Goal: Information Seeking & Learning: Learn about a topic

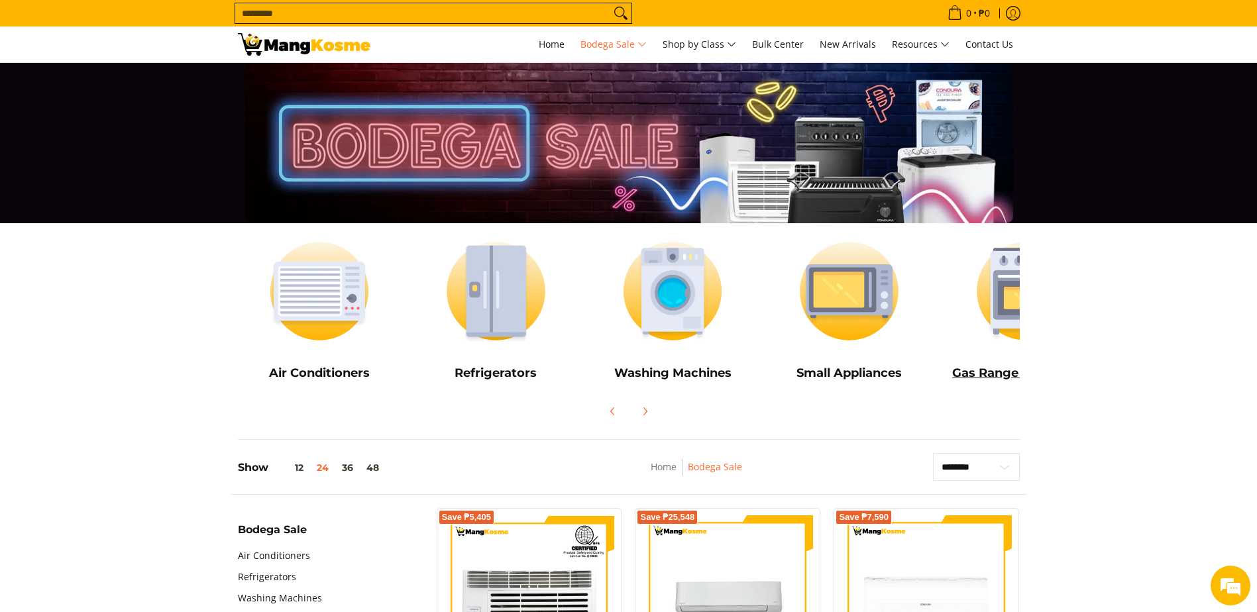
click at [995, 300] on img at bounding box center [1026, 291] width 164 height 123
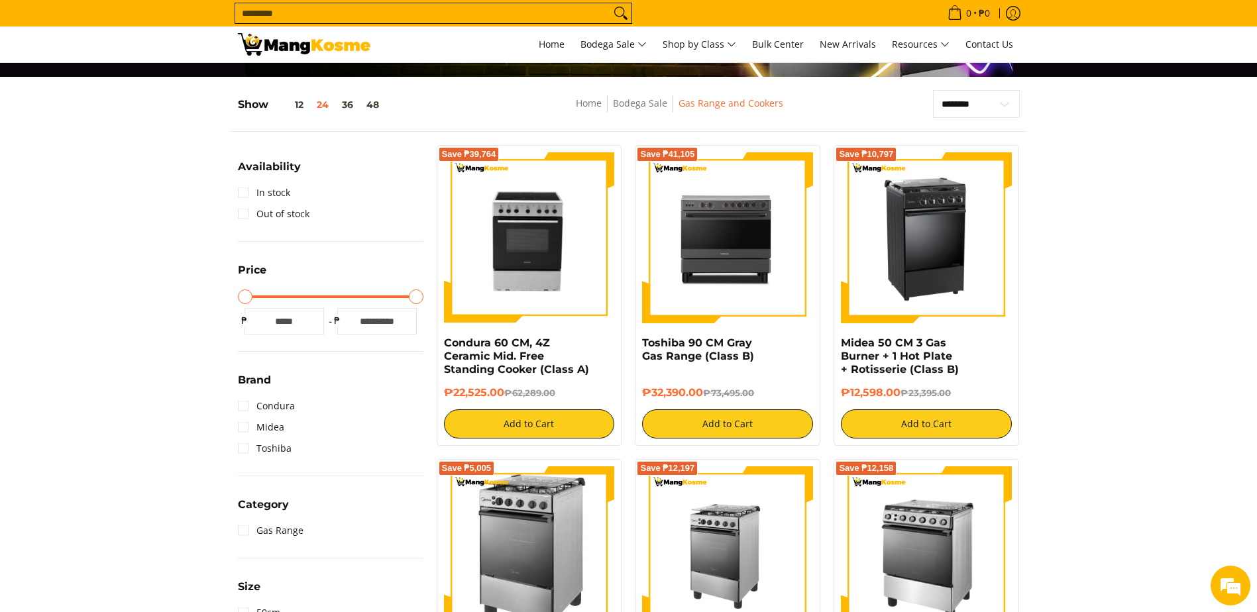
scroll to position [139, 0]
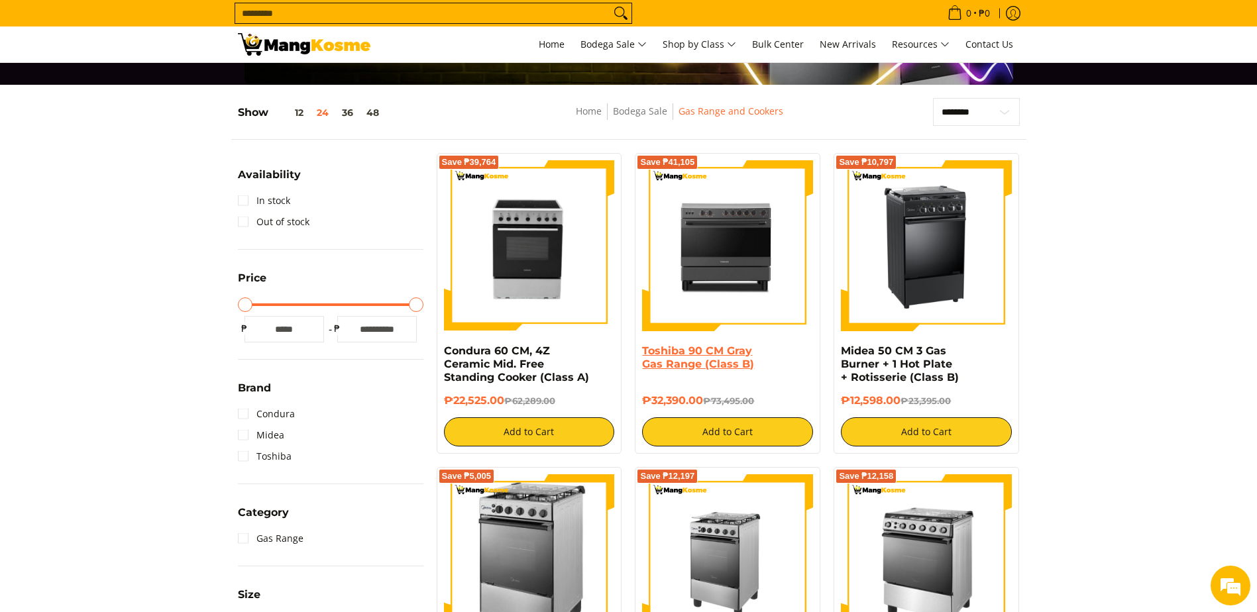
click at [671, 358] on link "Toshiba 90 CM Gray Gas Range (Class B)" at bounding box center [698, 358] width 112 height 26
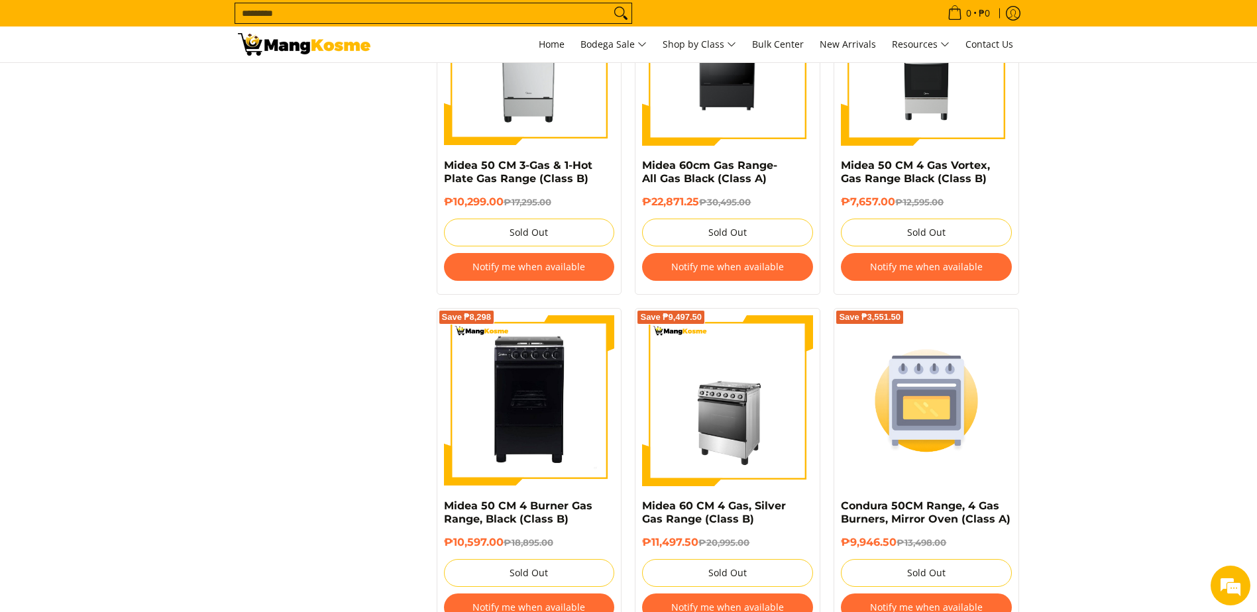
click at [1254, 132] on section "**********" at bounding box center [628, 124] width 1257 height 1758
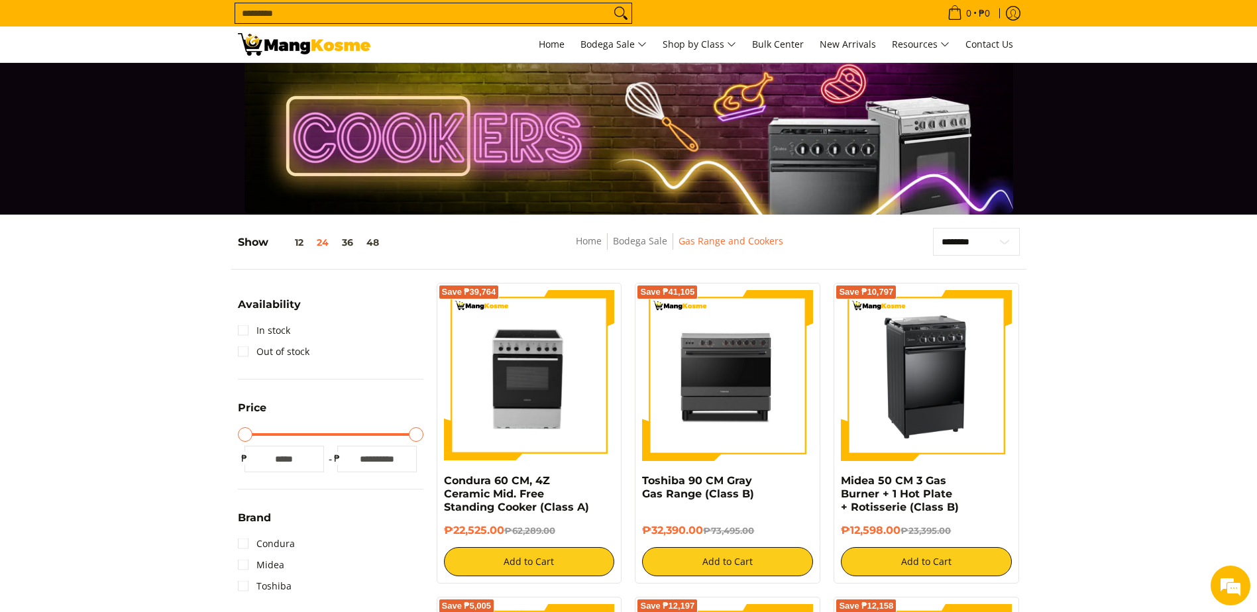
scroll to position [6, 0]
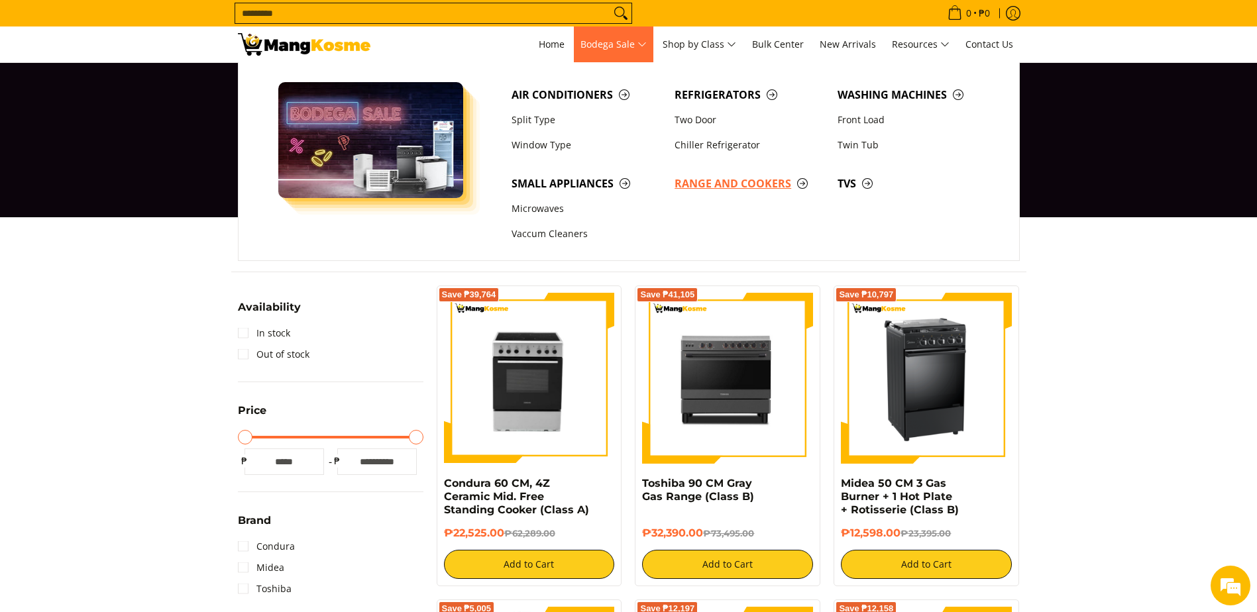
click at [734, 184] on span "Range and Cookers" at bounding box center [750, 184] width 150 height 17
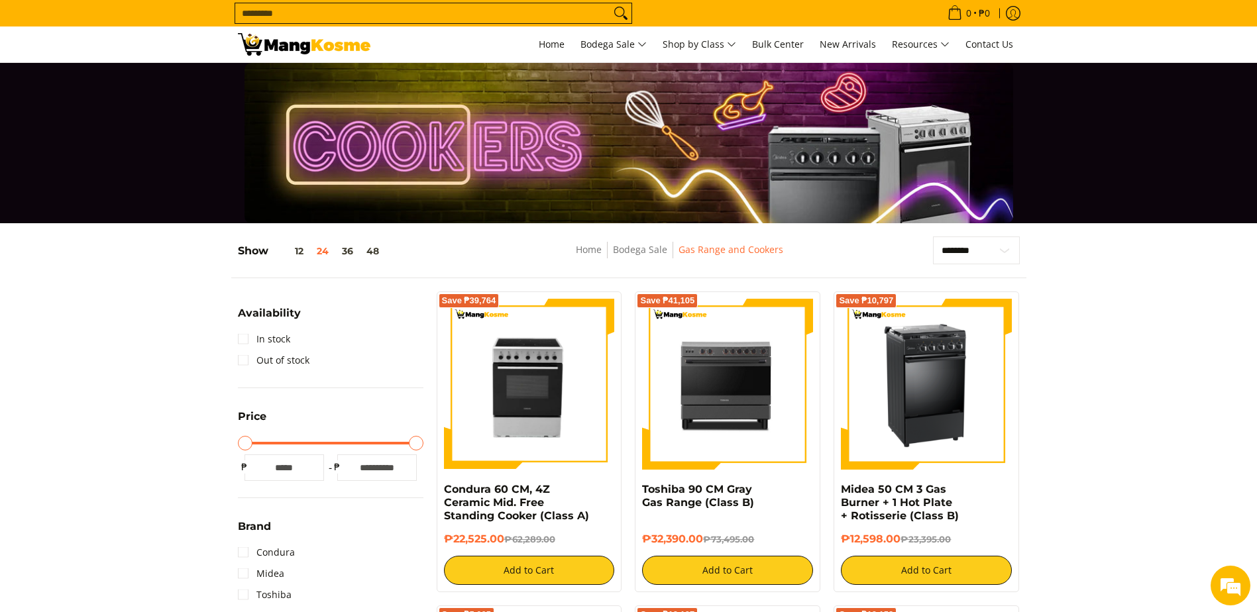
click at [602, 260] on nav "Home Bodega Sale Gas Range and Cookers" at bounding box center [679, 257] width 390 height 30
click at [591, 253] on link "Home" at bounding box center [589, 249] width 26 height 13
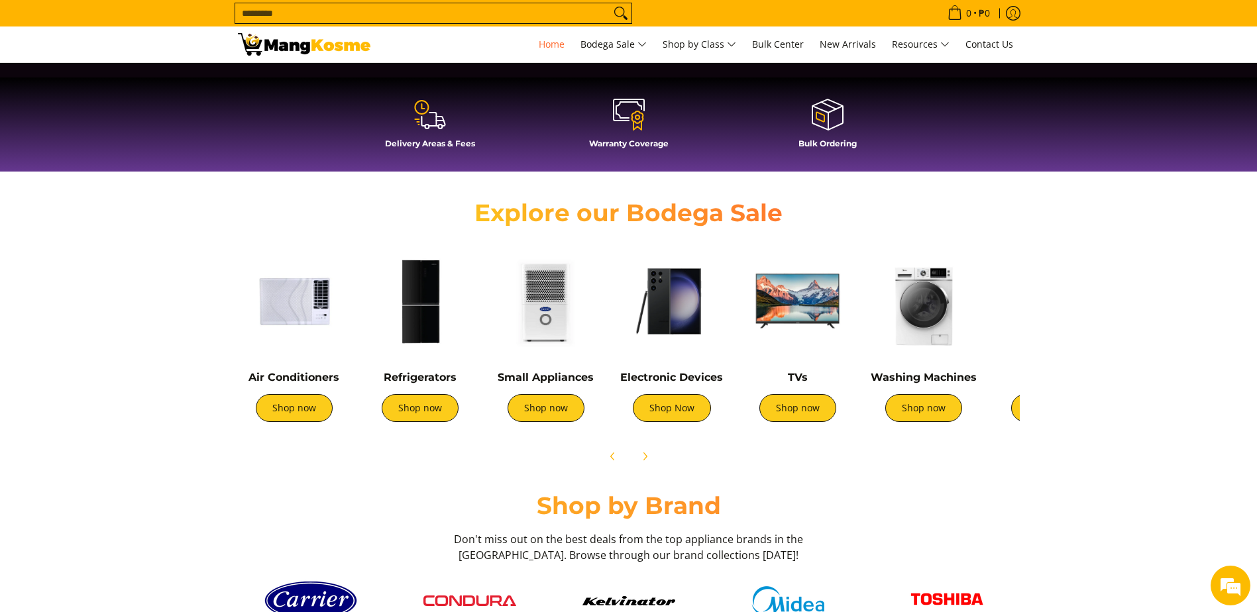
scroll to position [0, 527]
click at [991, 319] on div "Cookers Shop now" at bounding box center [1050, 337] width 126 height 197
click at [644, 467] on button "Next" at bounding box center [644, 456] width 29 height 29
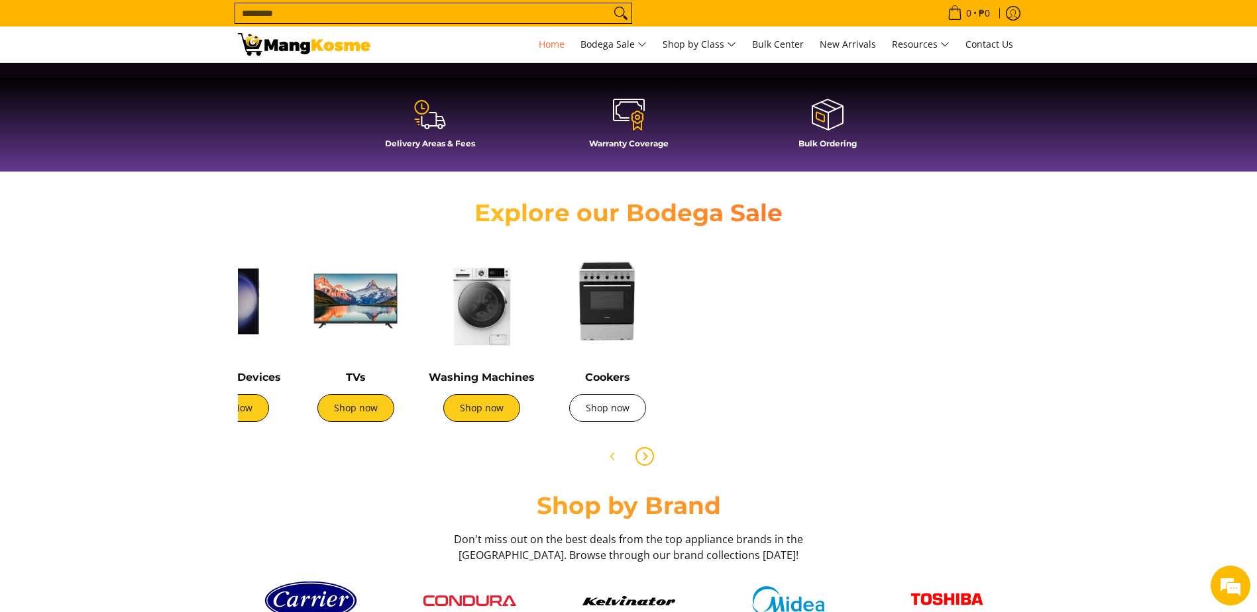
scroll to position [0, 1054]
click at [597, 362] on div "Cookers Shop now" at bounding box center [607, 340] width 113 height 190
click at [608, 410] on link "Shop now" at bounding box center [607, 408] width 77 height 28
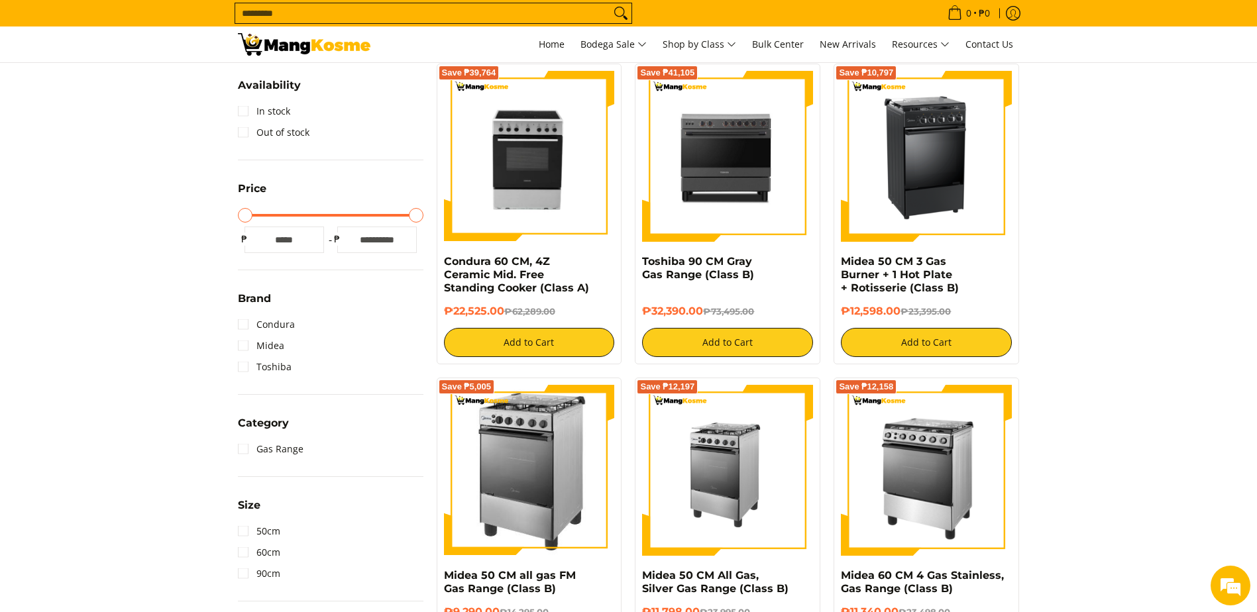
scroll to position [192, 0]
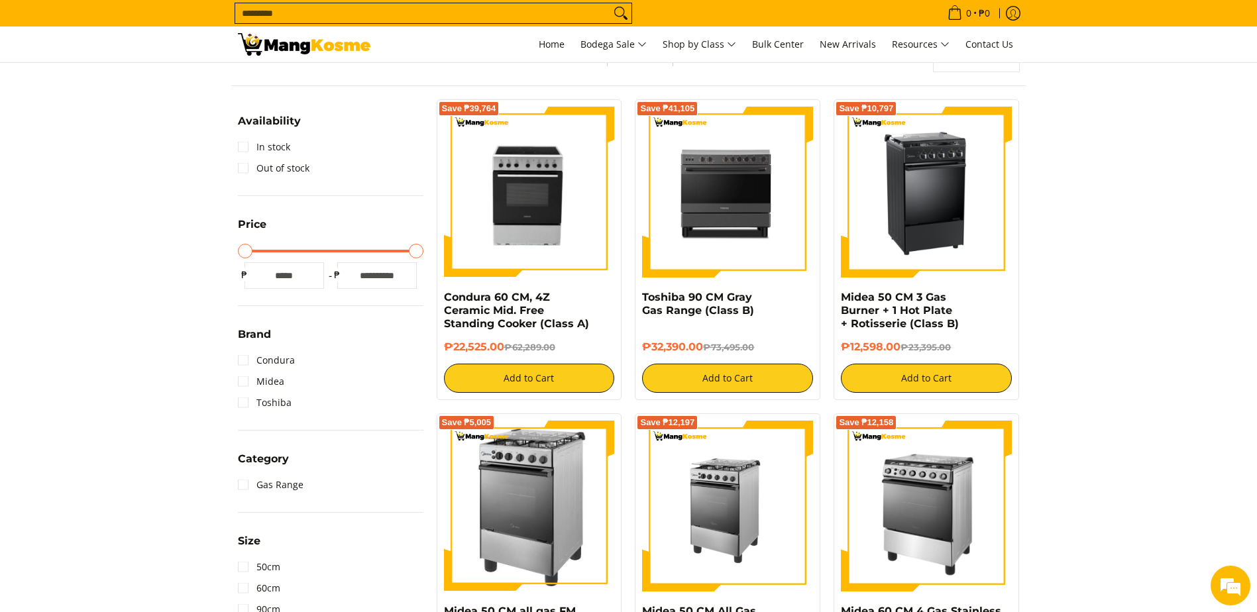
click at [355, 50] on img at bounding box center [304, 44] width 133 height 23
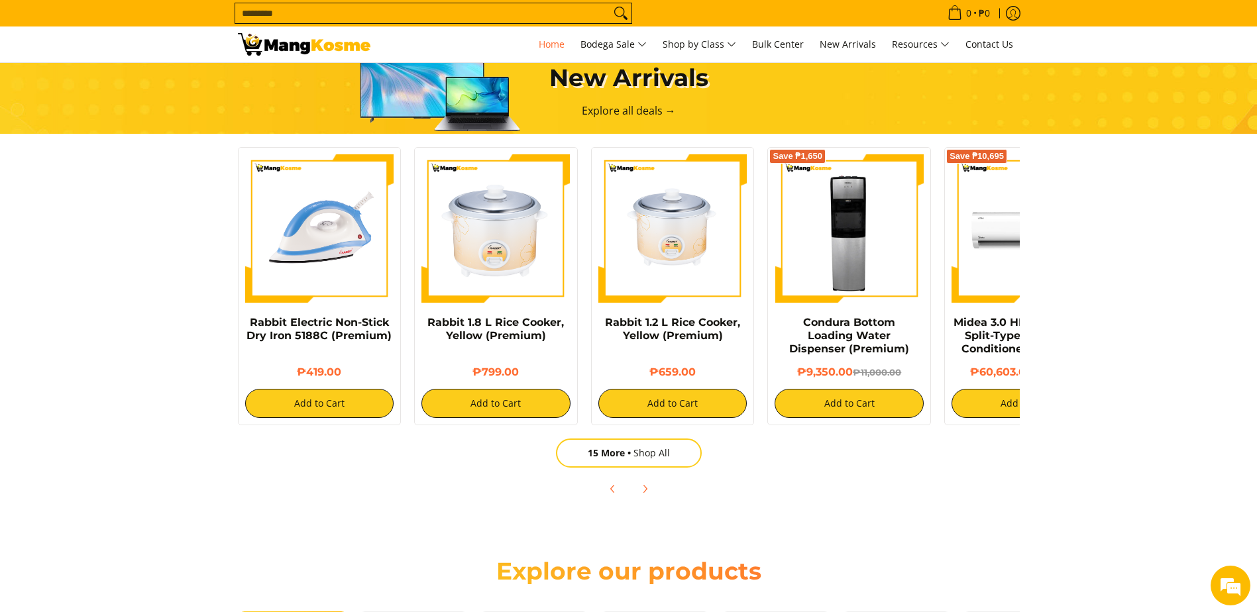
scroll to position [0, 527]
click at [640, 482] on span "Next" at bounding box center [645, 489] width 16 height 16
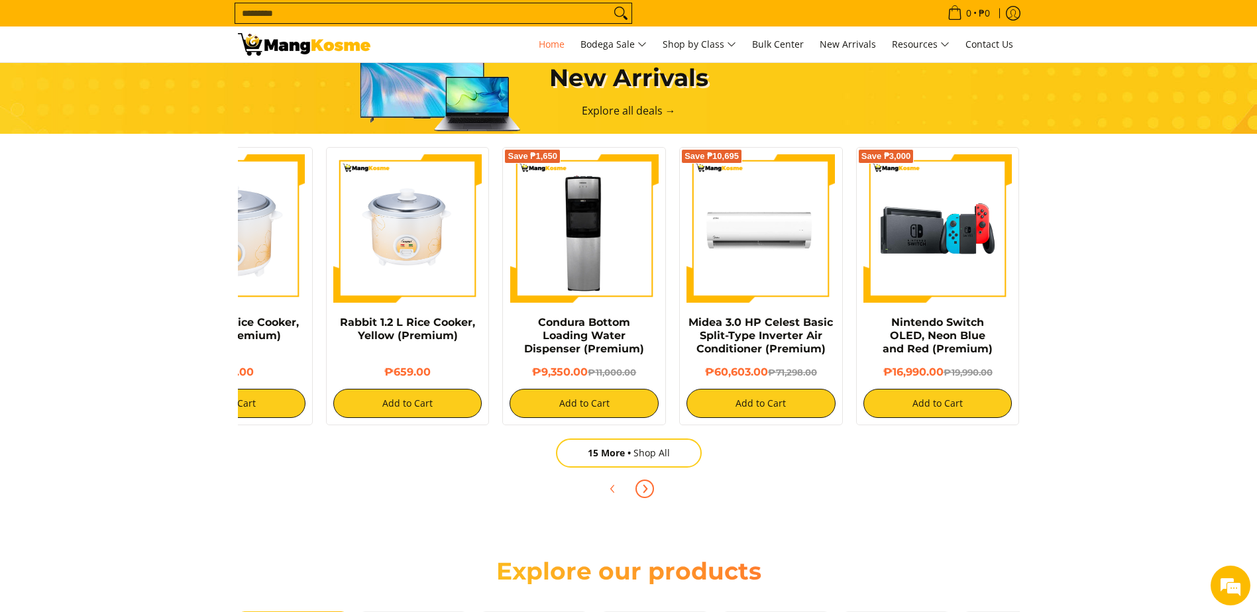
scroll to position [0, 0]
click at [655, 496] on button "Next" at bounding box center [644, 488] width 29 height 29
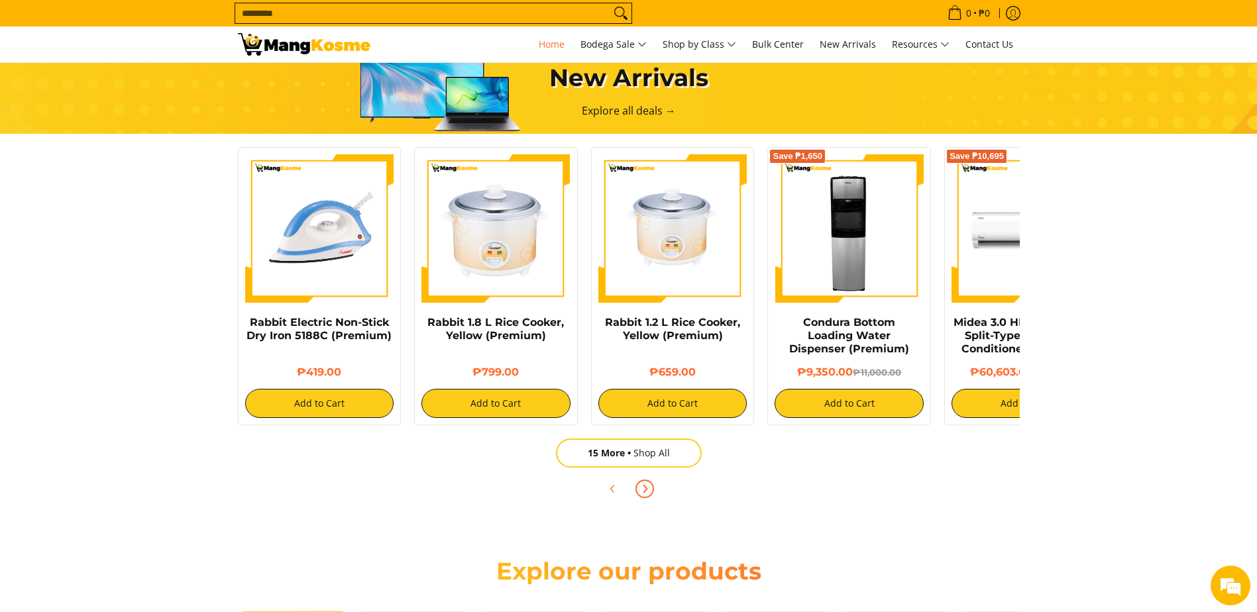
click at [653, 494] on button "Next" at bounding box center [644, 488] width 29 height 29
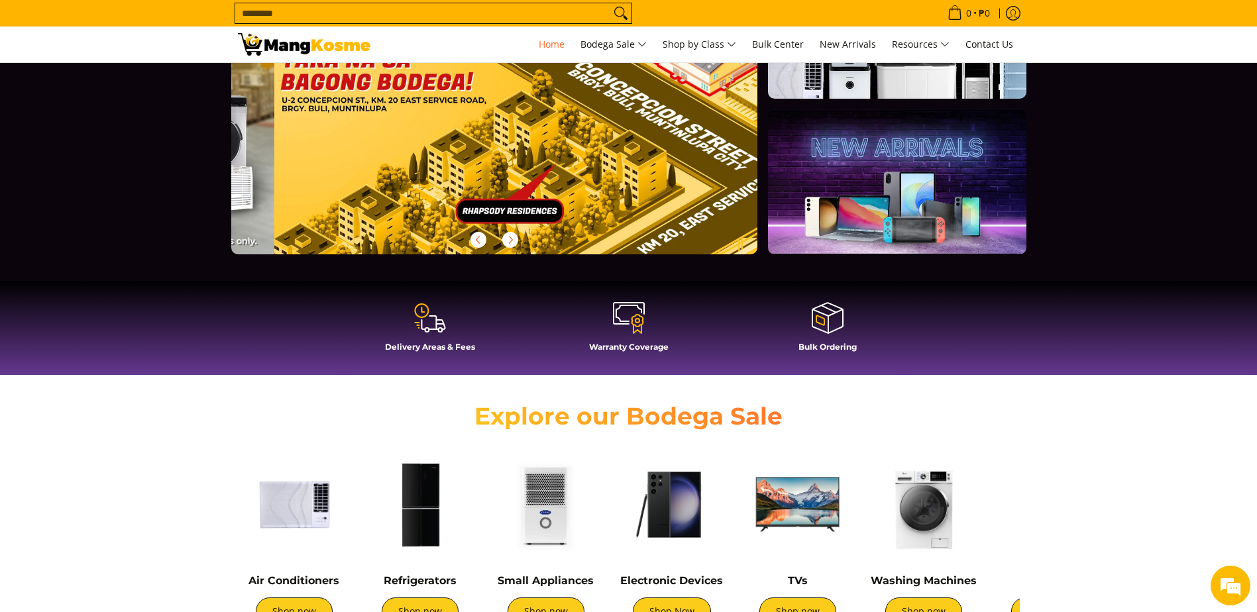
scroll to position [0, 2107]
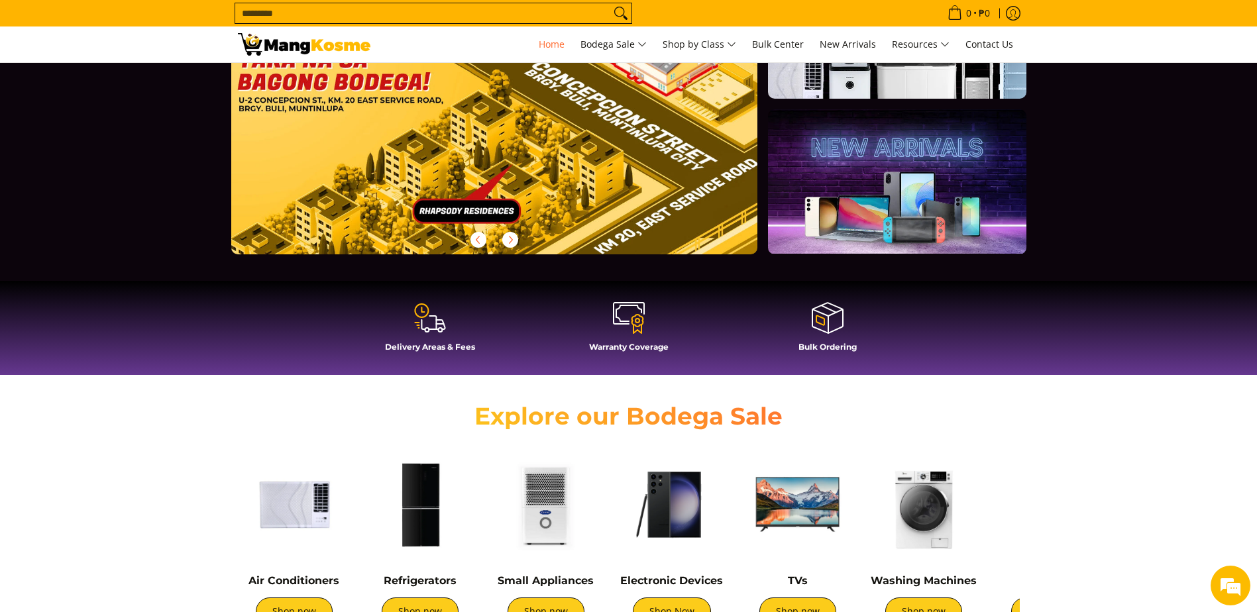
click at [916, 562] on div "Washing Machines Shop now" at bounding box center [923, 544] width 113 height 190
click at [920, 606] on link "Shop now" at bounding box center [923, 612] width 77 height 28
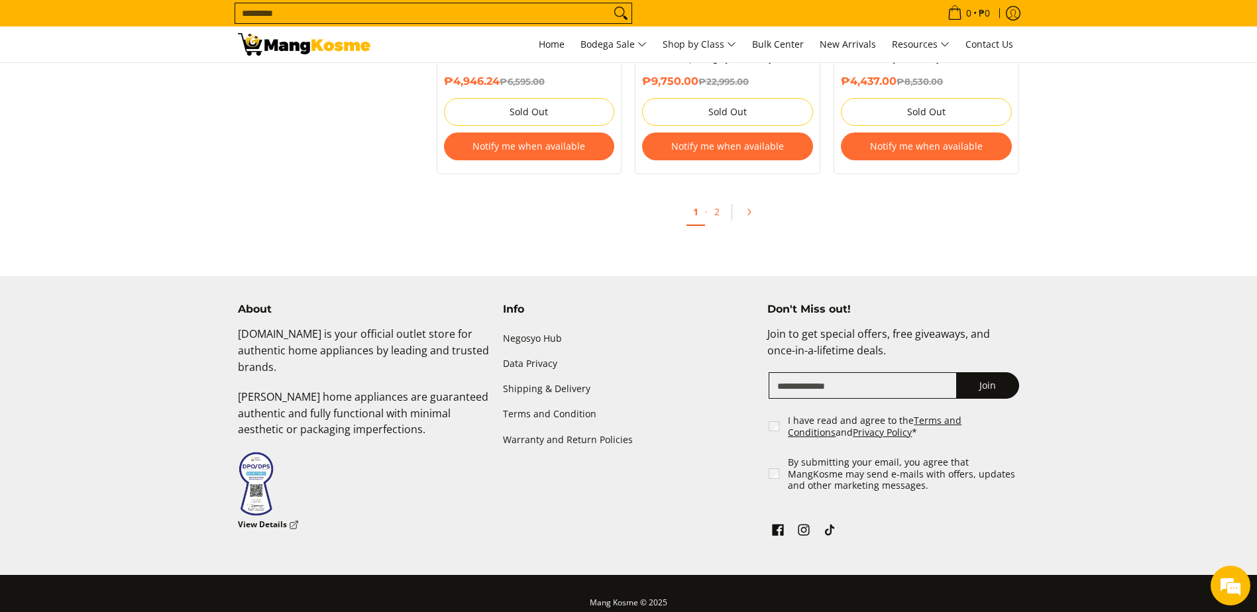
scroll to position [2931, 0]
